Goal: Task Accomplishment & Management: Use online tool/utility

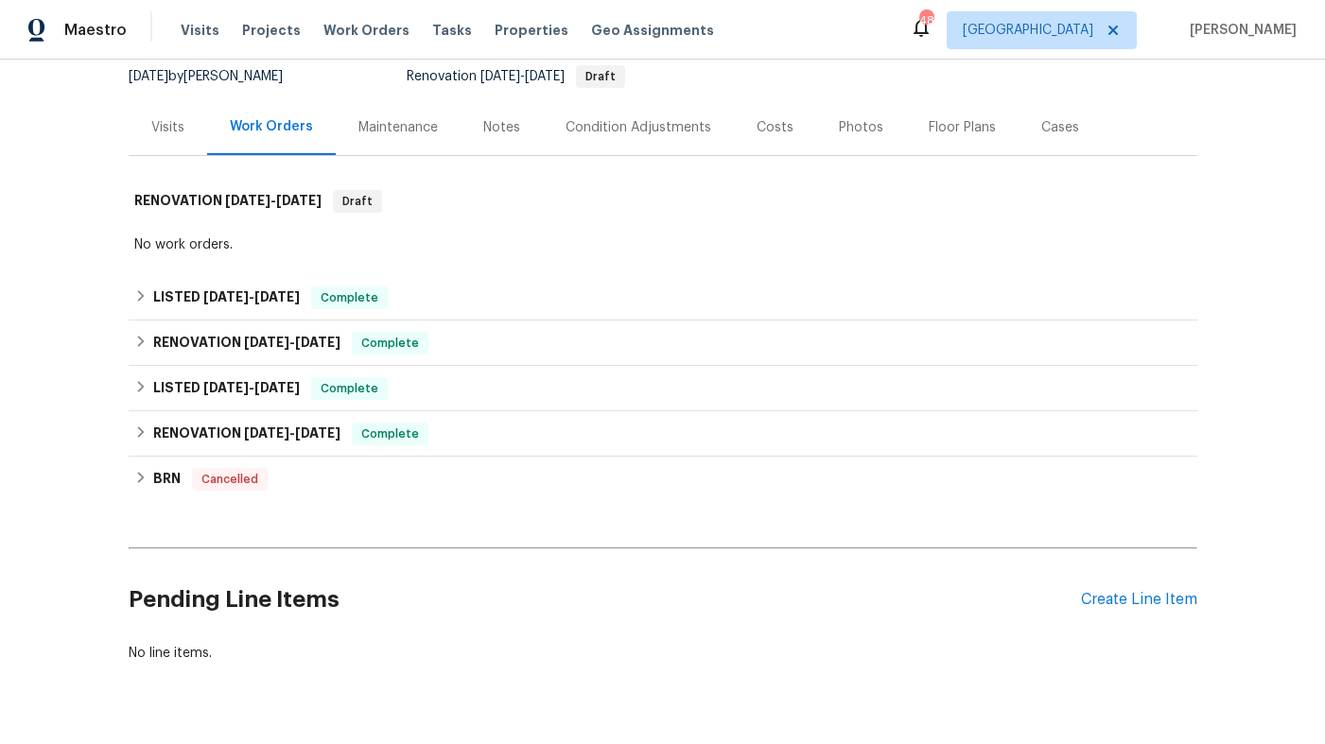
scroll to position [201, 0]
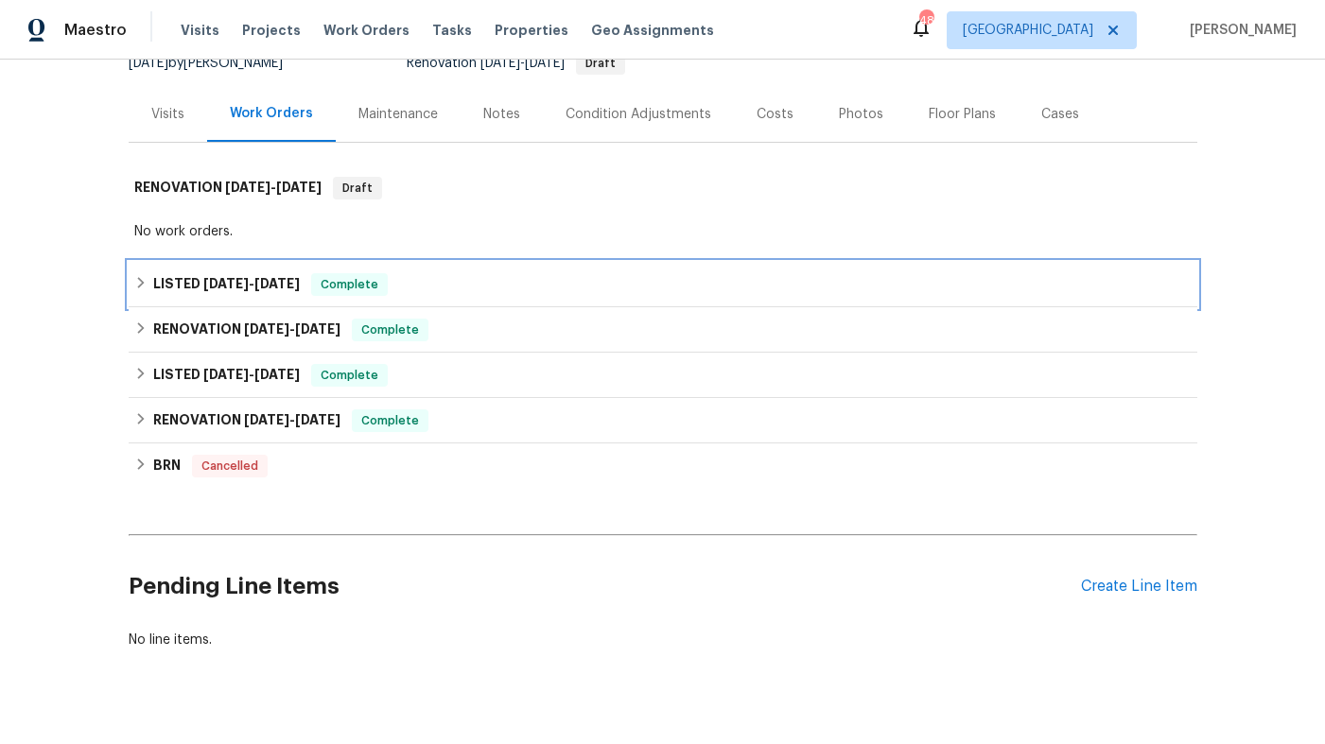
click at [236, 277] on span "[DATE]" at bounding box center [225, 283] width 45 height 13
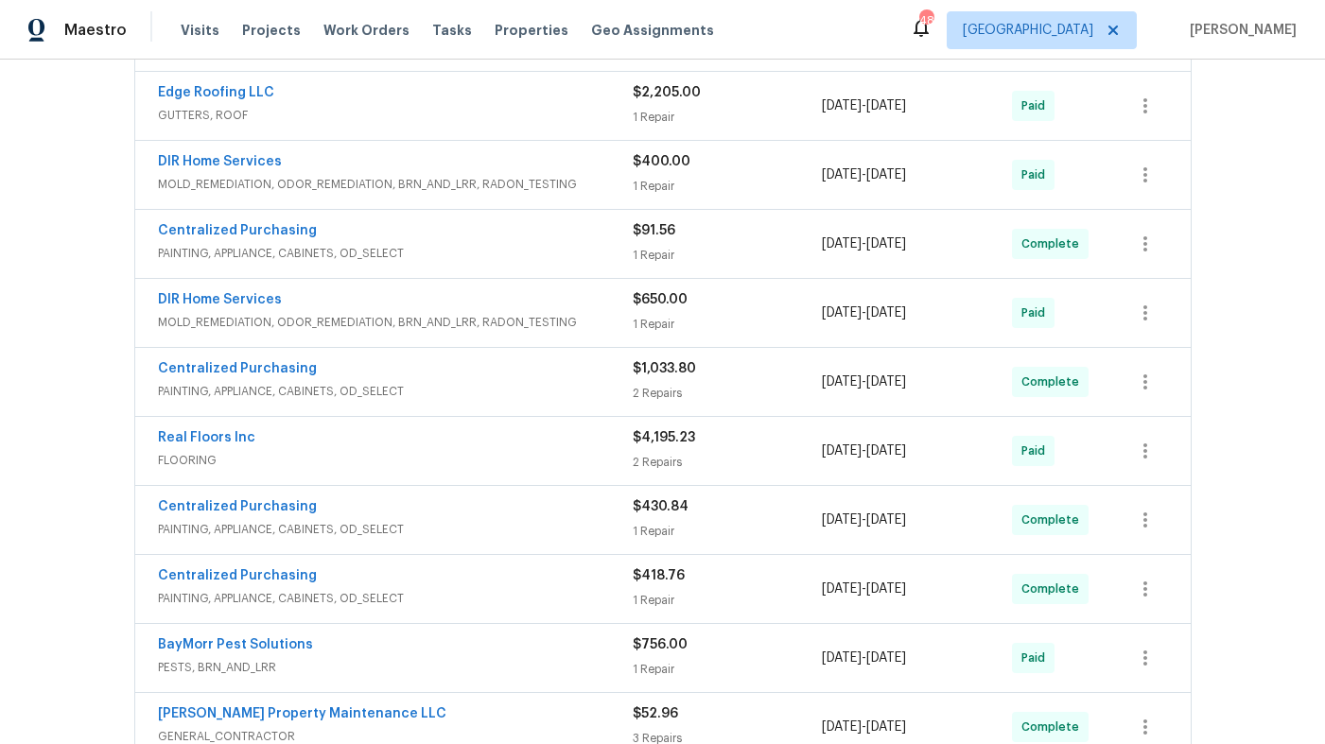
scroll to position [812, 0]
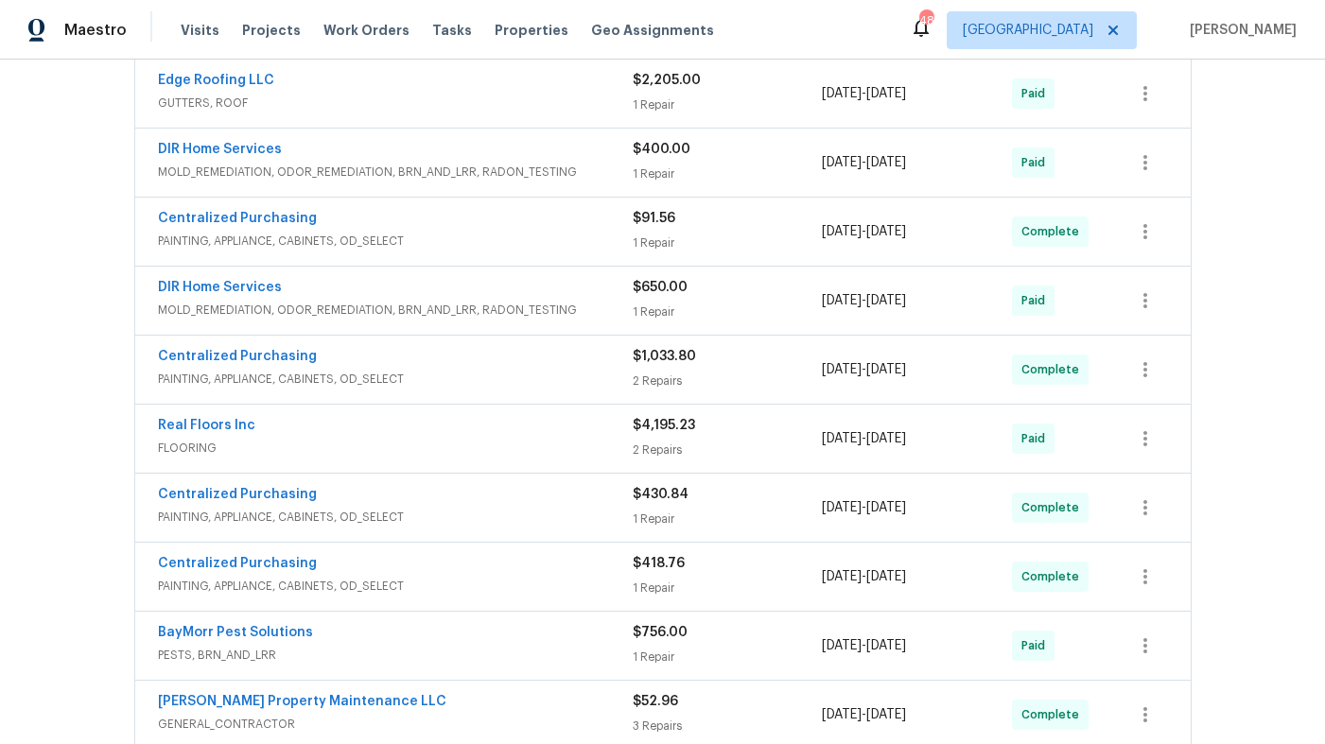
click at [429, 431] on div "Real Floors Inc" at bounding box center [395, 427] width 475 height 23
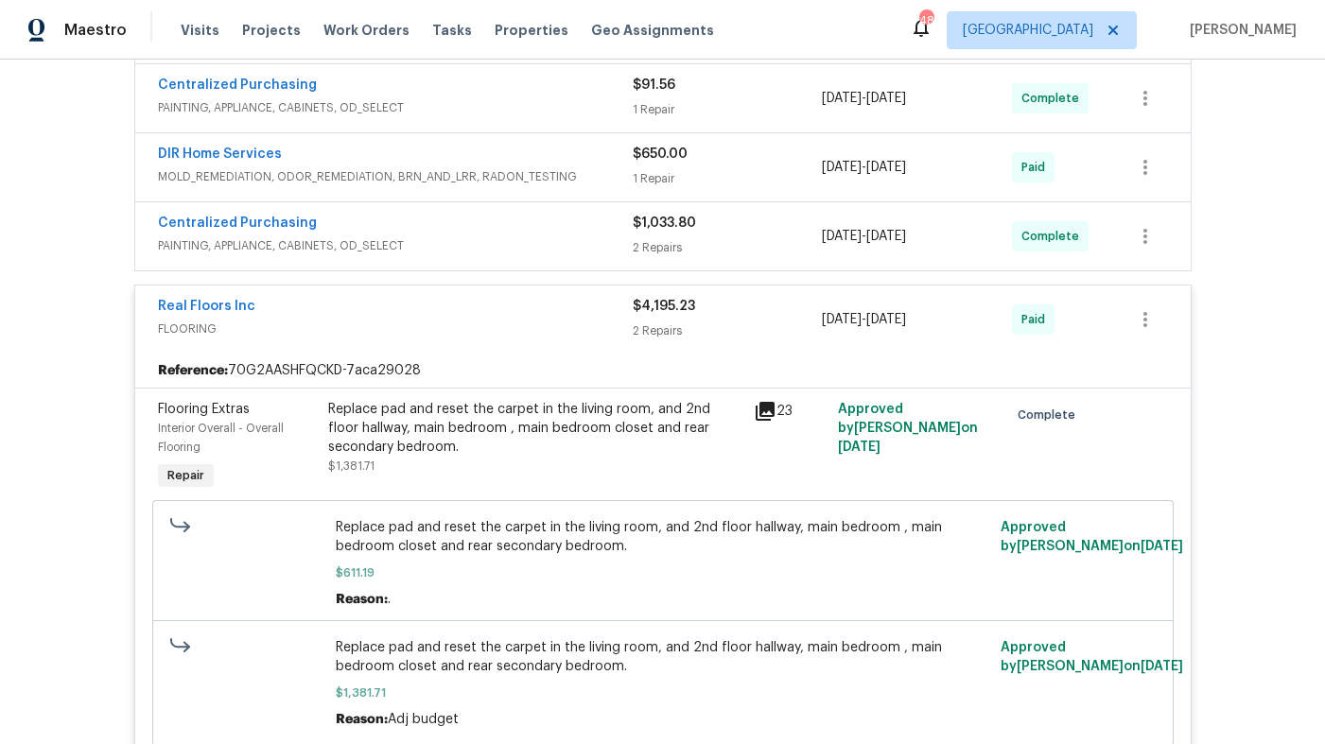
scroll to position [952, 0]
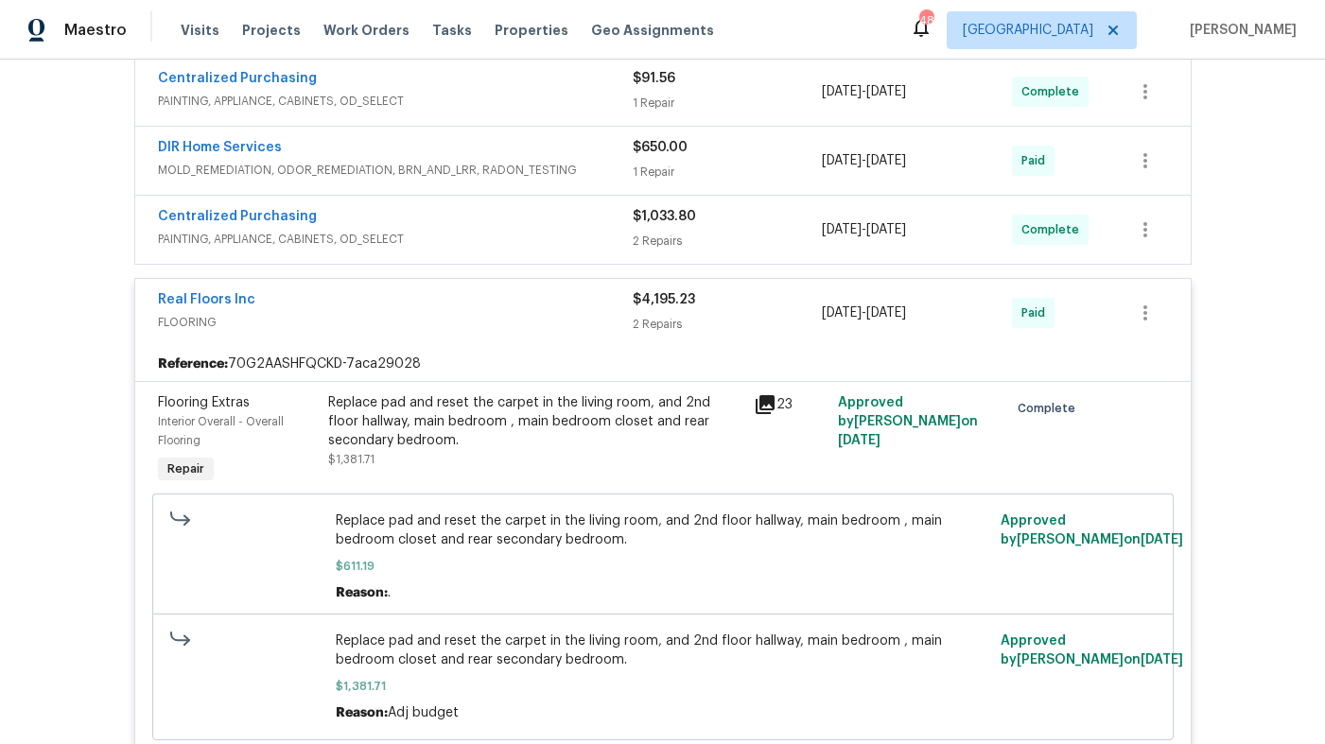
click at [765, 407] on icon at bounding box center [765, 404] width 23 height 23
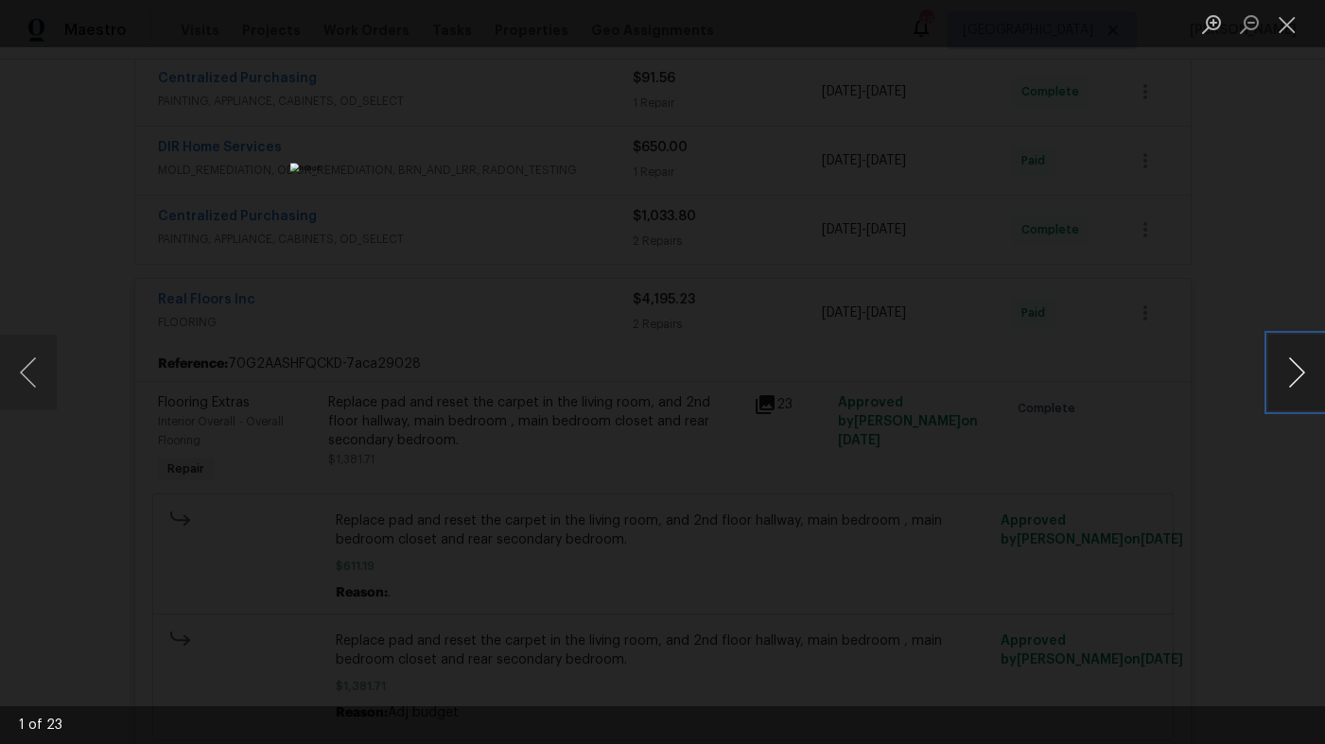
click at [1289, 365] on button "Next image" at bounding box center [1296, 373] width 57 height 76
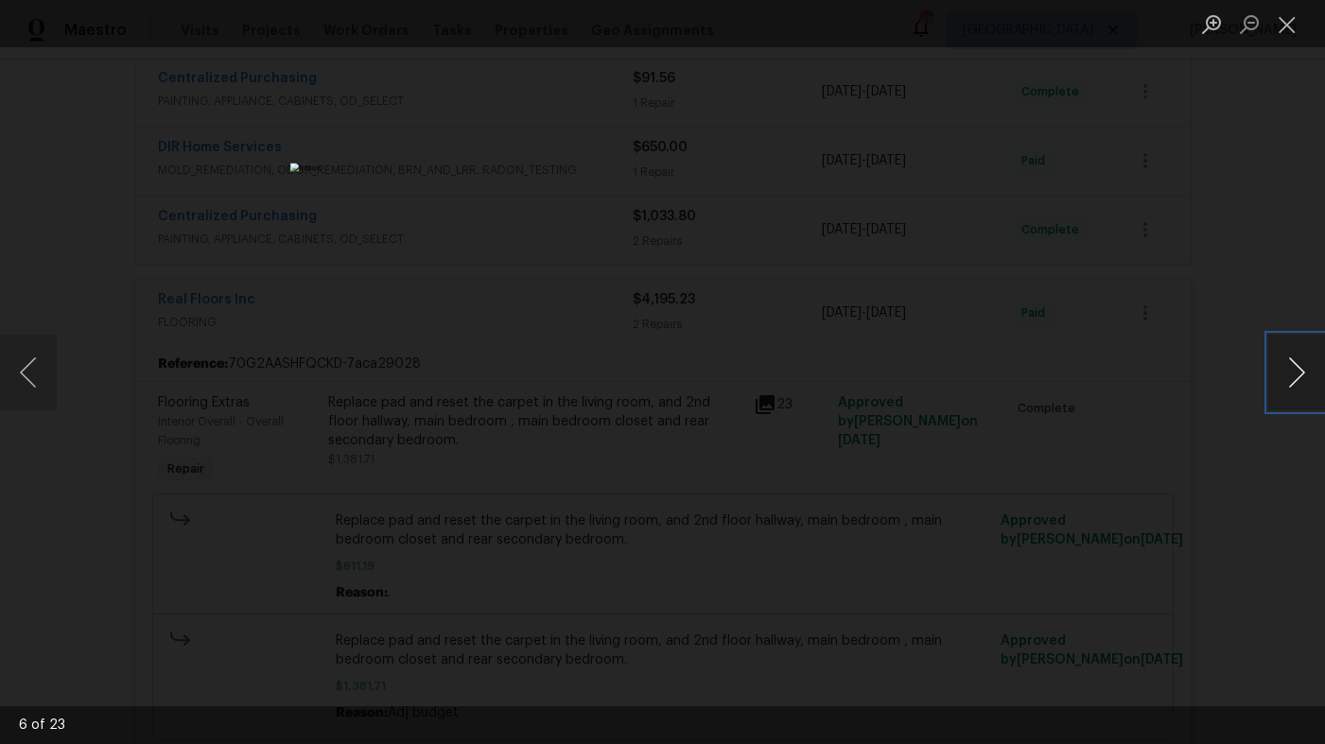
click at [1289, 365] on button "Next image" at bounding box center [1296, 373] width 57 height 76
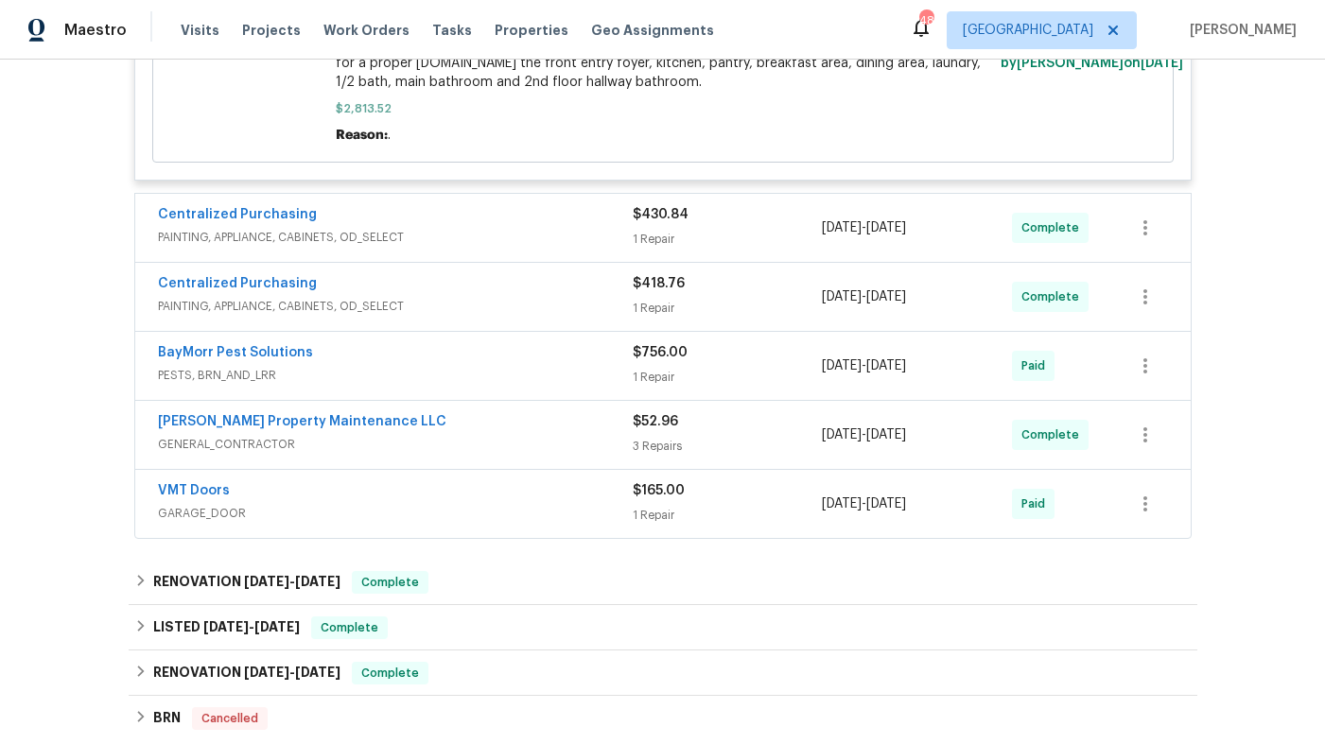
scroll to position [1821, 0]
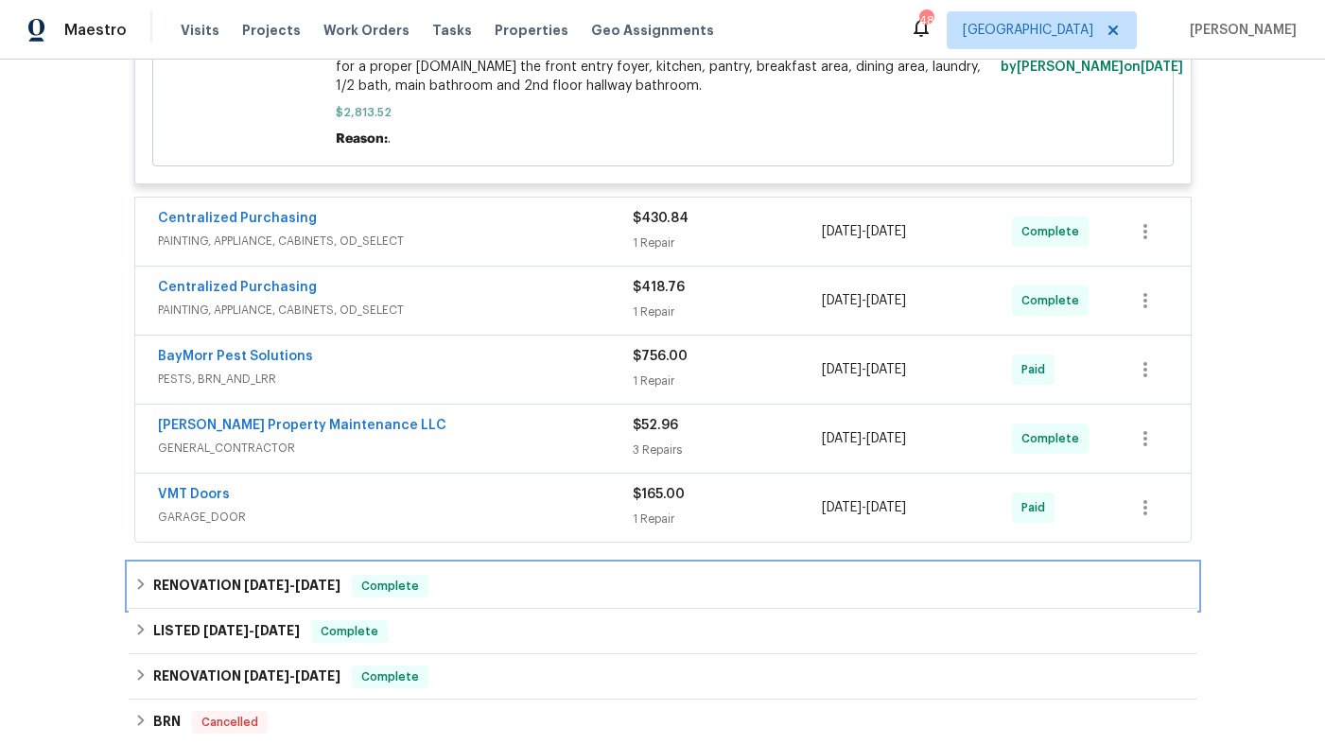
click at [461, 575] on div "RENOVATION [DATE] - [DATE] Complete" at bounding box center [662, 586] width 1057 height 23
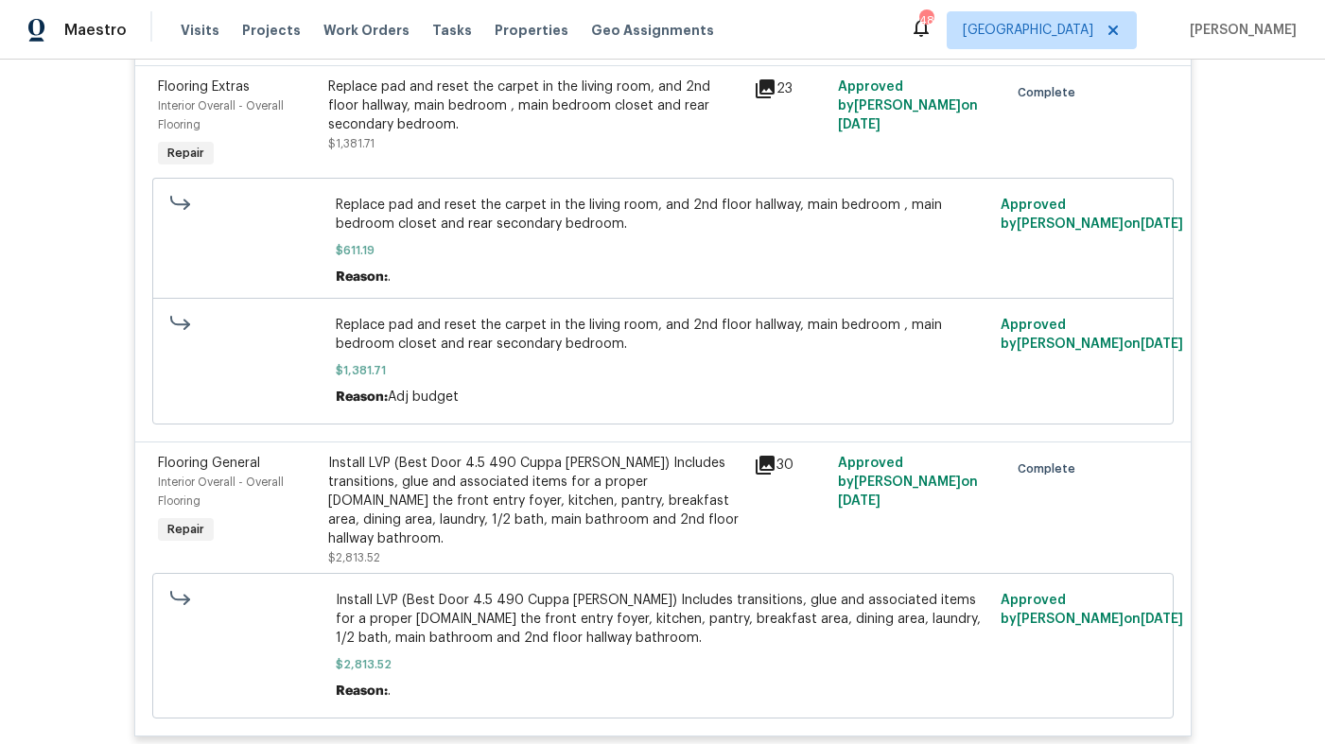
scroll to position [898, 0]
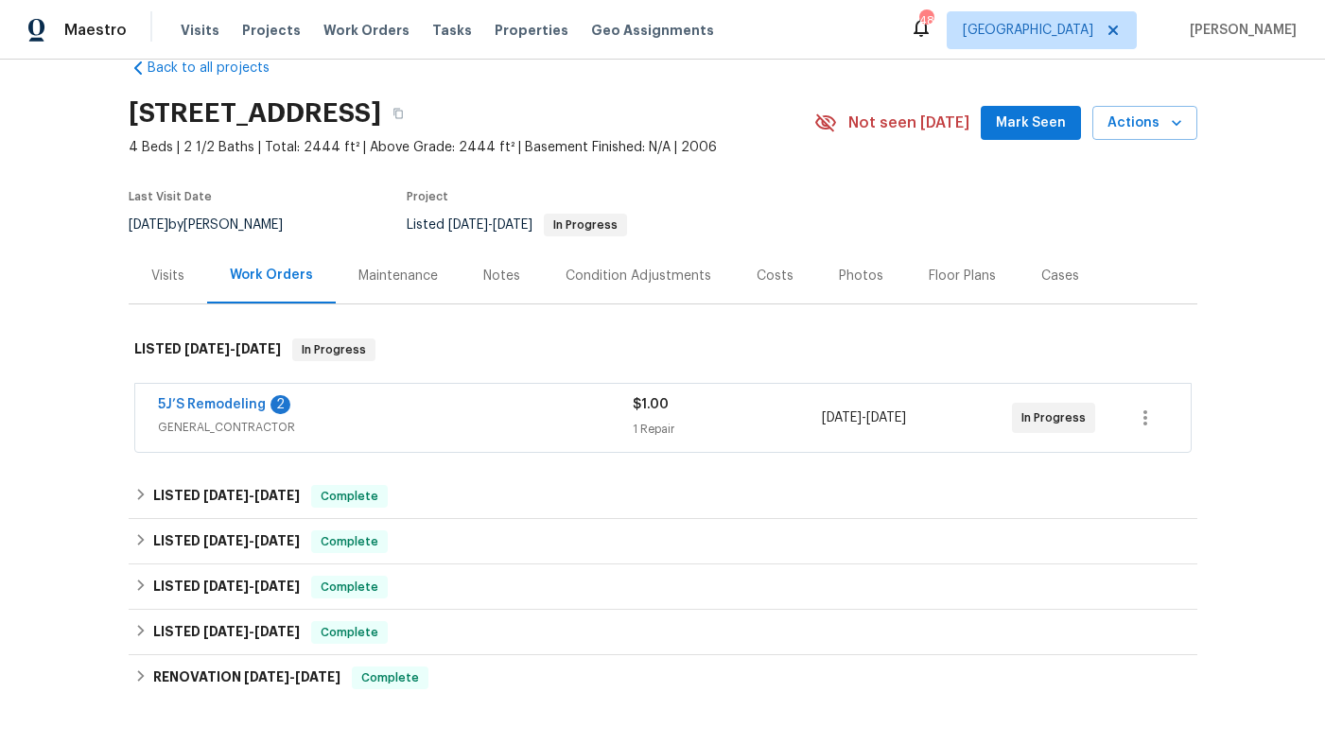
scroll to position [40, 0]
click at [491, 415] on div "5J’S Remodeling 2" at bounding box center [395, 405] width 475 height 23
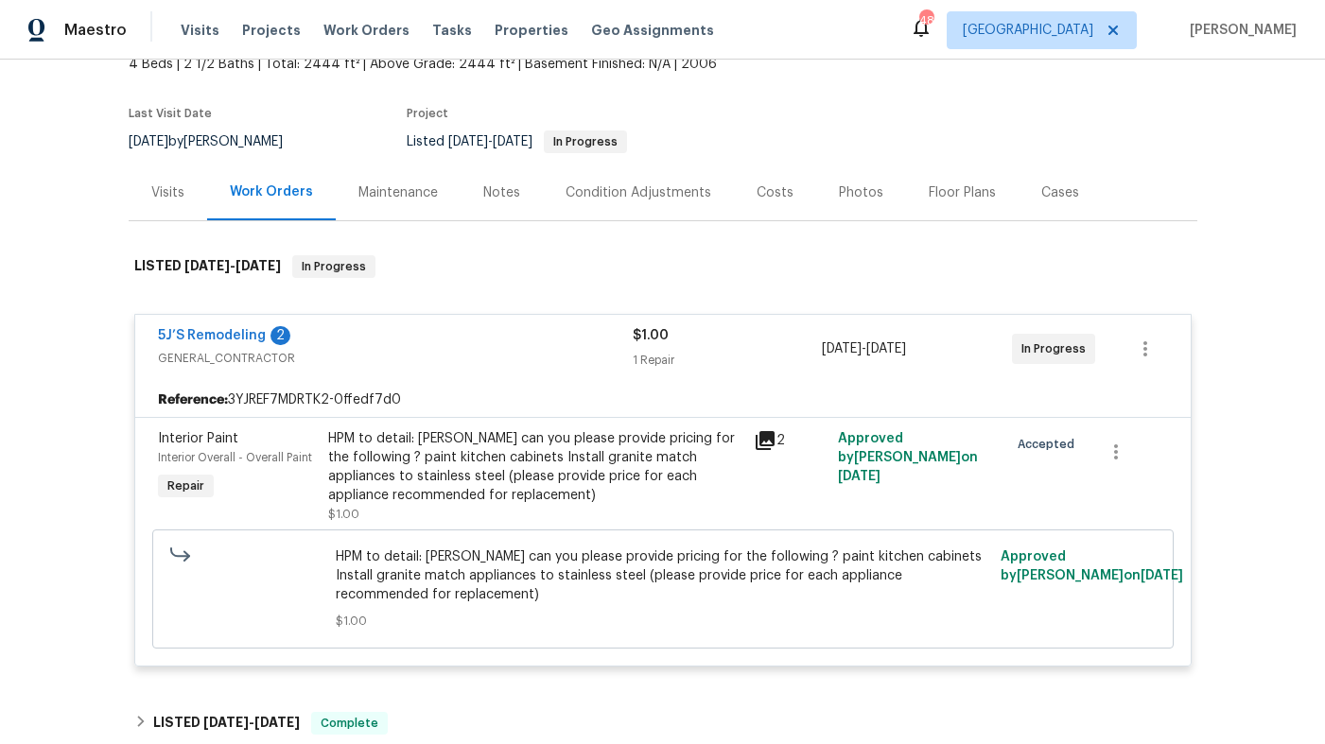
scroll to position [159, 0]
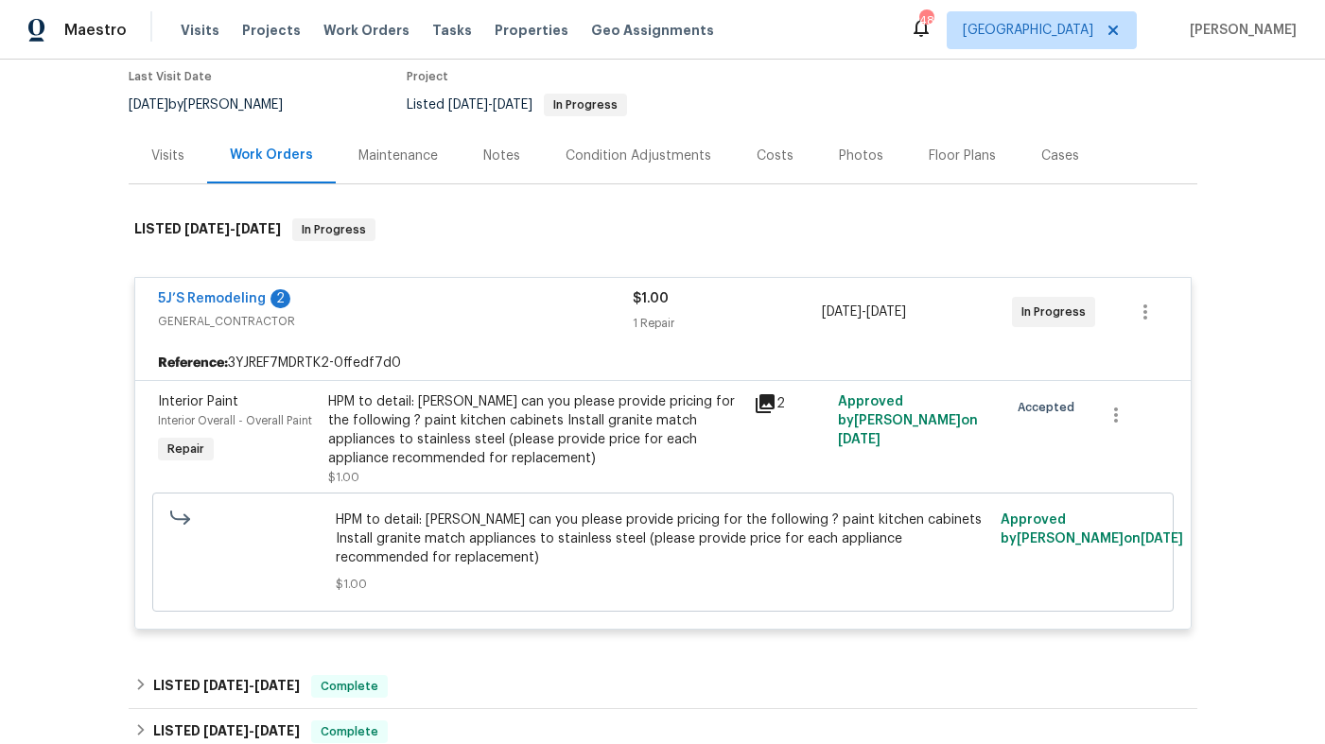
click at [763, 402] on icon at bounding box center [765, 403] width 19 height 19
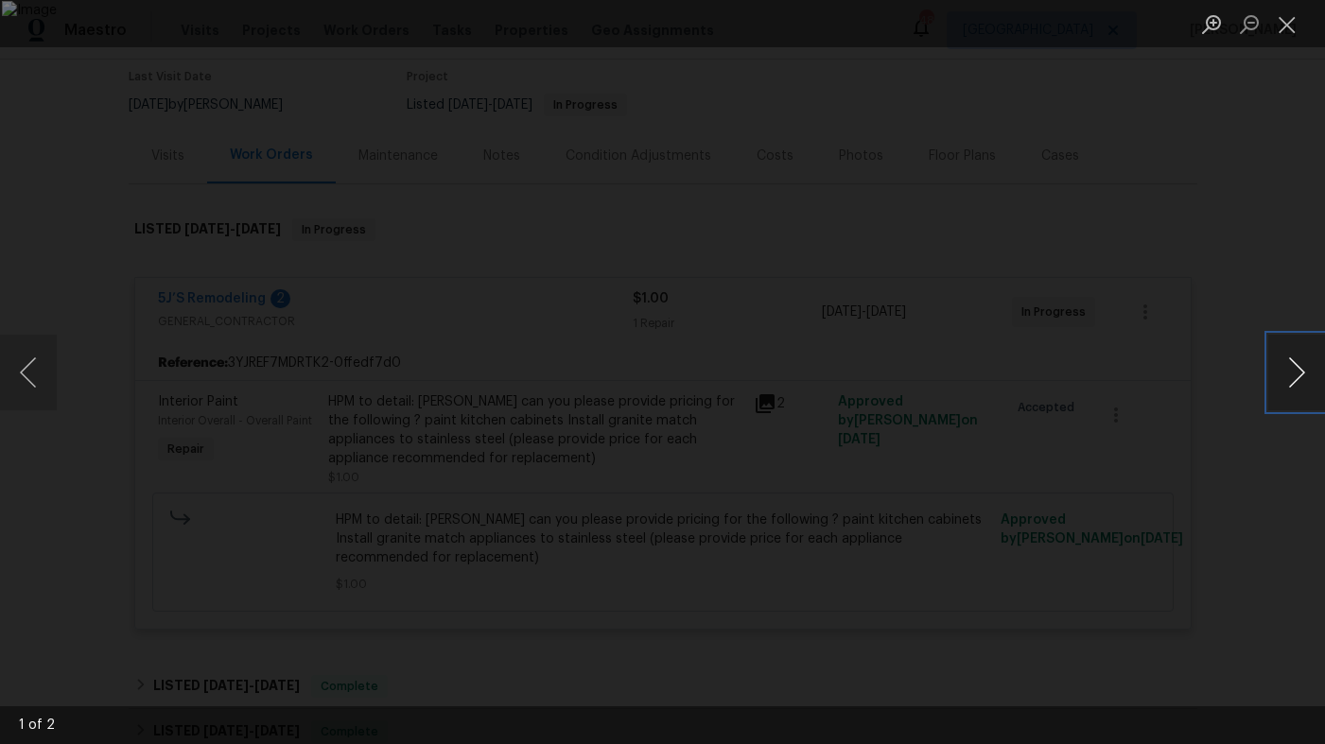
click at [1283, 371] on button "Next image" at bounding box center [1296, 373] width 57 height 76
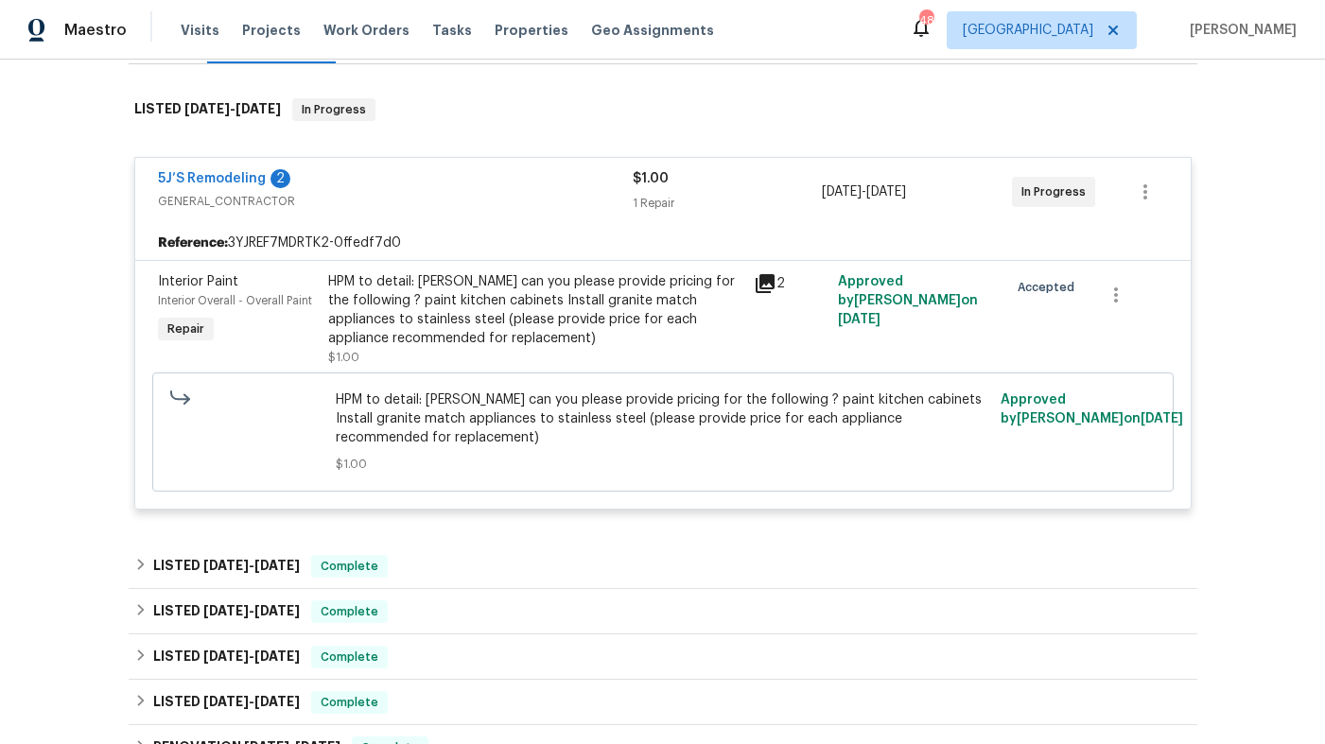
scroll to position [289, 0]
